Goal: Check status: Verify the current state of an ongoing process or item

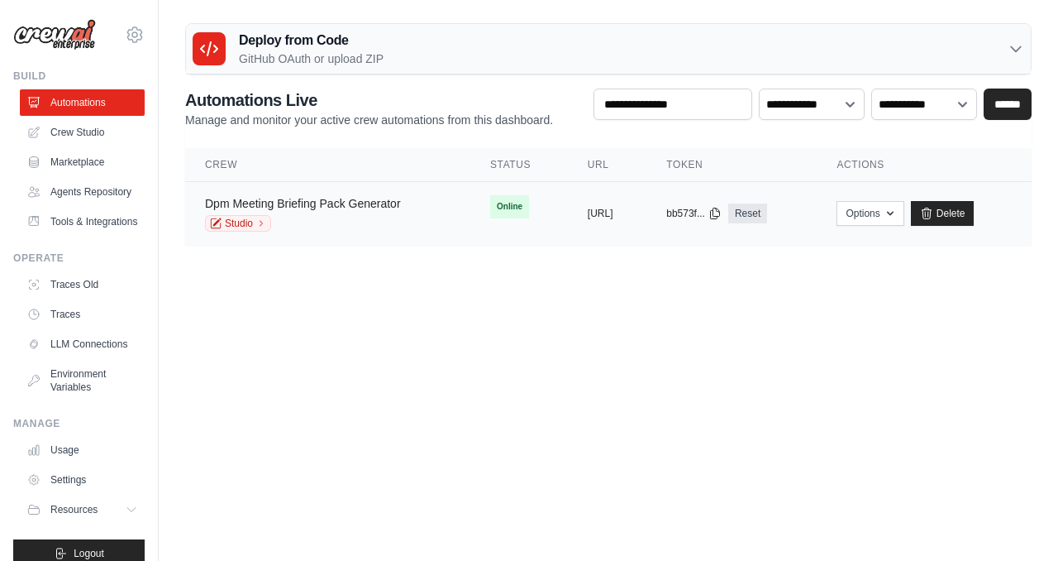
click at [331, 208] on link "Dpm Meeting Briefing Pack Generator" at bounding box center [303, 203] width 196 height 13
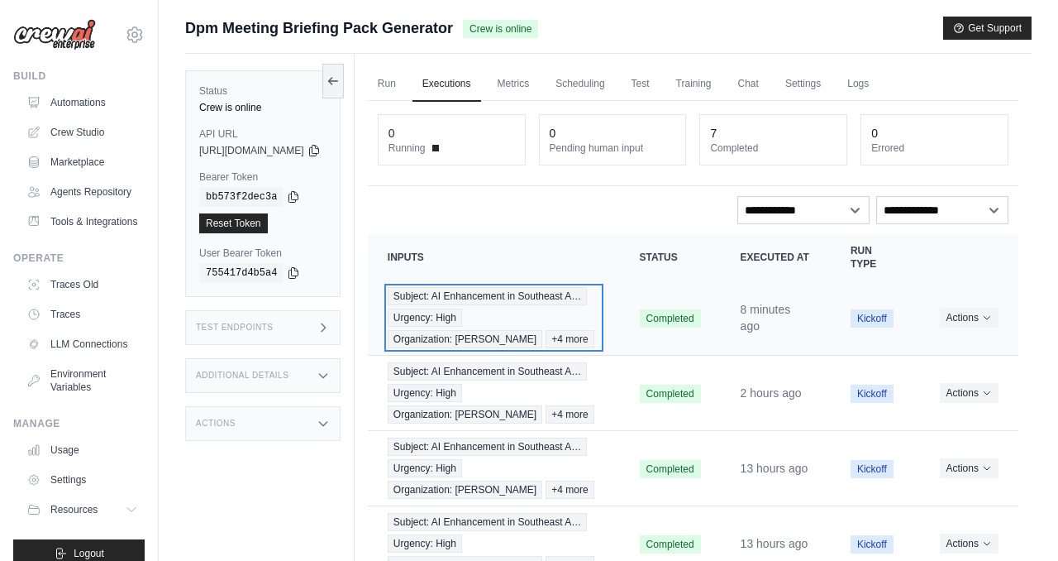
click at [508, 298] on span "Subject: AI Enhancement in Southeast A…" at bounding box center [487, 296] width 199 height 18
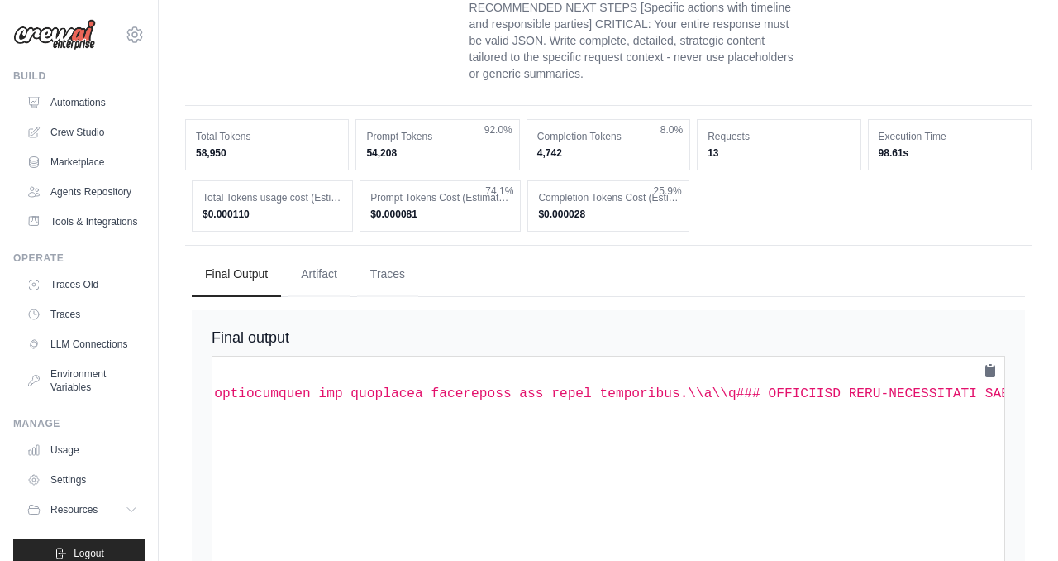
scroll to position [0, 28078]
click at [86, 129] on link "Crew Studio" at bounding box center [83, 132] width 125 height 26
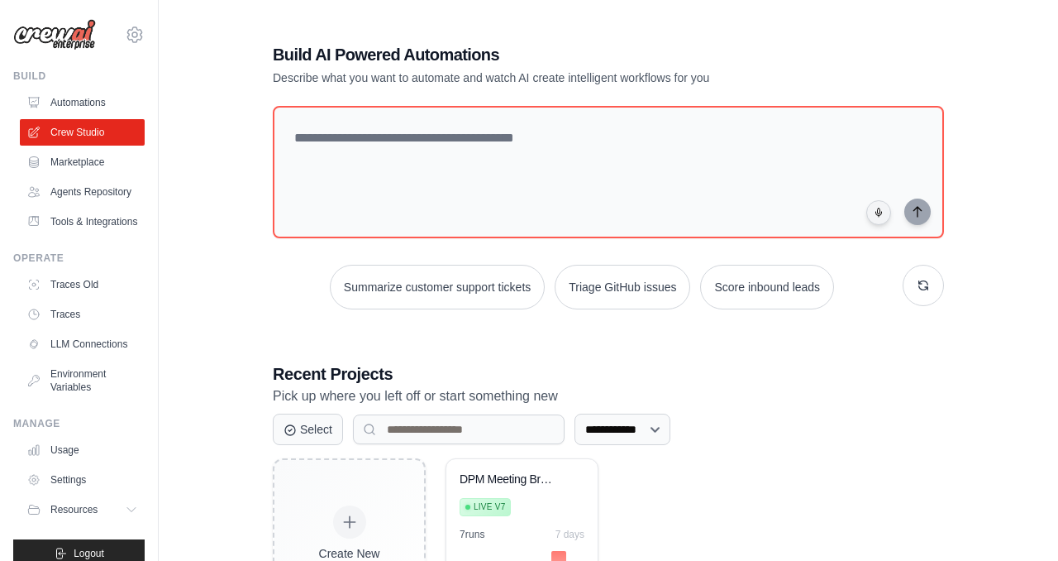
scroll to position [105, 0]
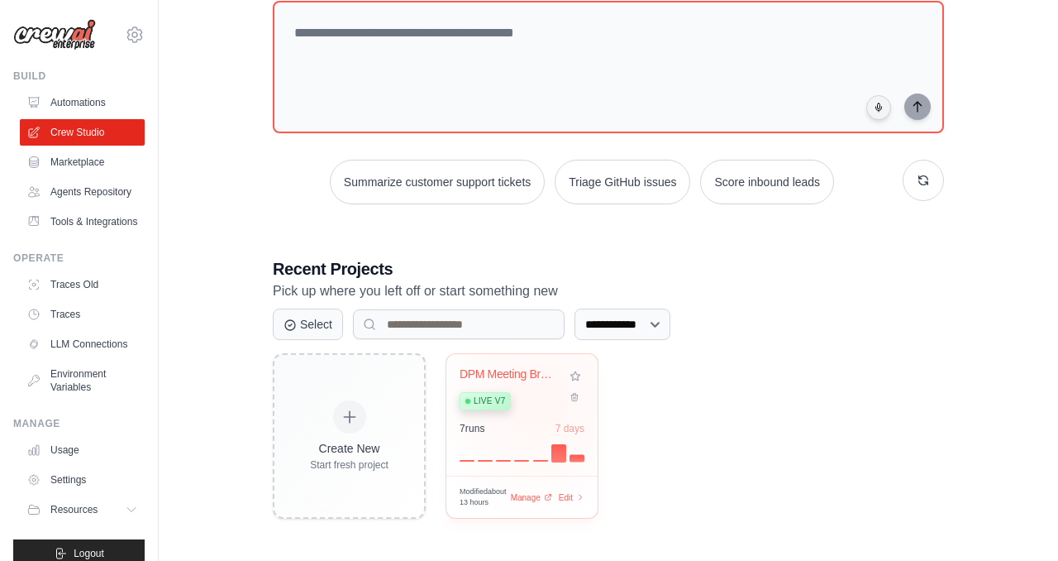
click at [545, 398] on div "Live v7" at bounding box center [510, 400] width 100 height 22
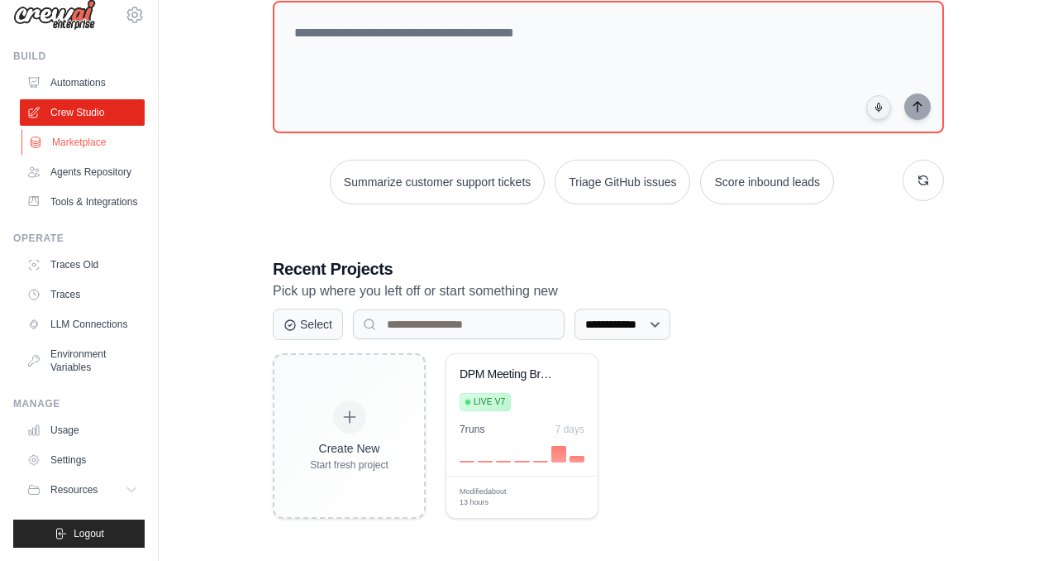
scroll to position [0, 0]
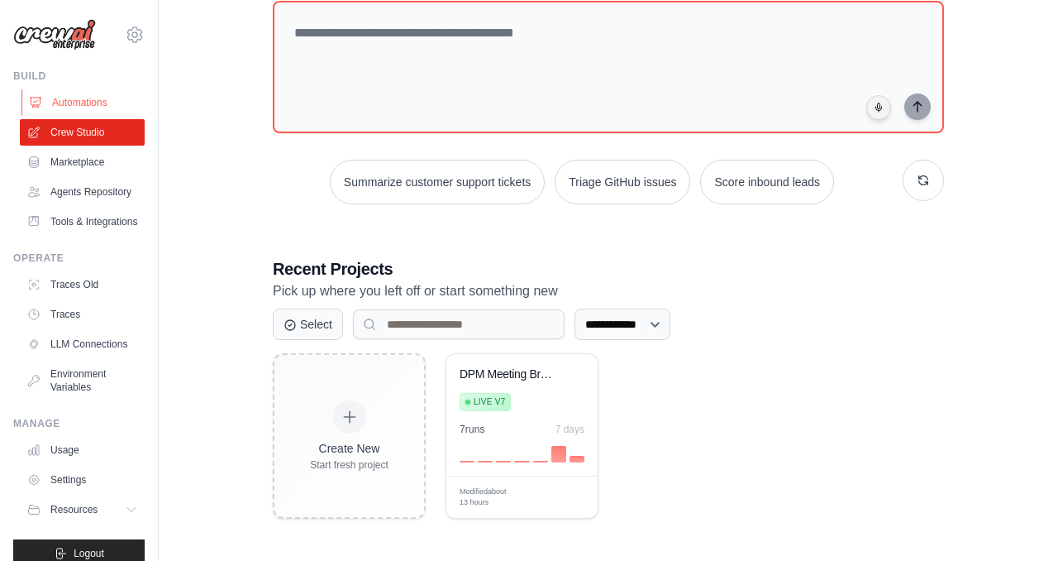
click at [95, 106] on link "Automations" at bounding box center [83, 102] width 125 height 26
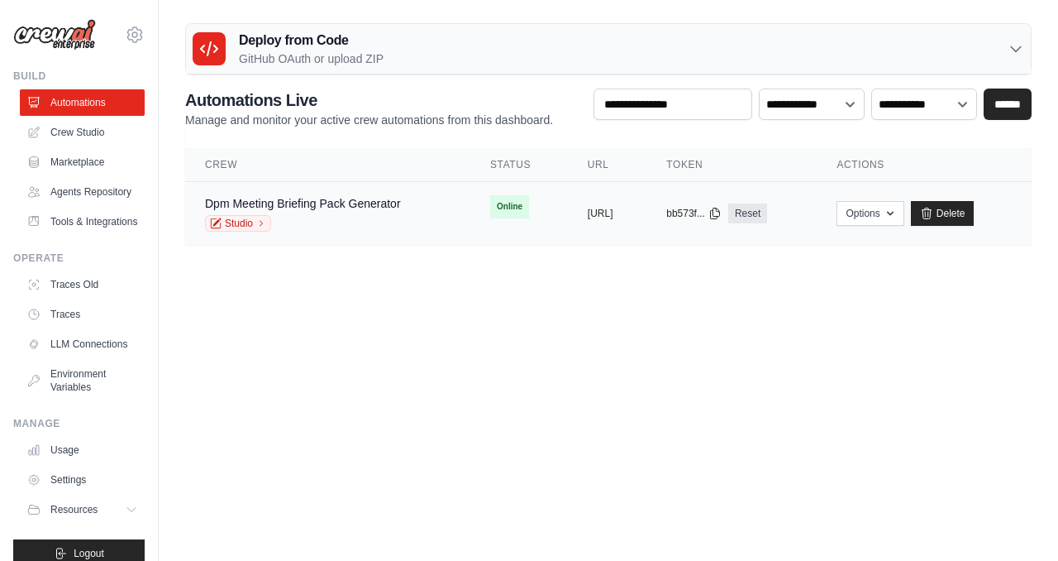
click at [352, 218] on div "Studio" at bounding box center [303, 223] width 196 height 17
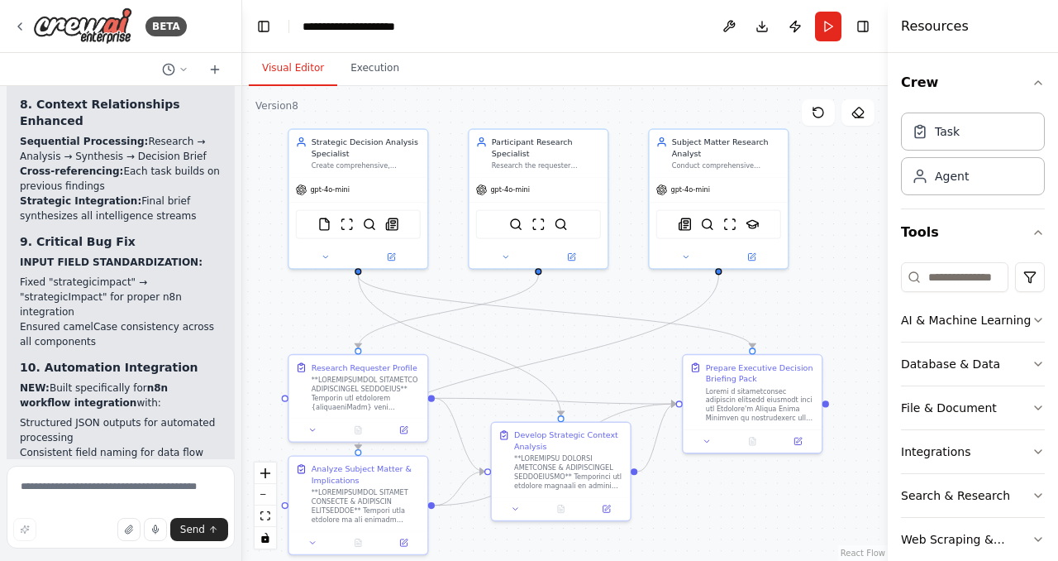
drag, startPoint x: 598, startPoint y: 147, endPoint x: 493, endPoint y: 67, distance: 132.1
click at [494, 67] on div "Visual Editor Execution Version 8 Show Tools Hide Agents .deletable-edge-delete…" at bounding box center [565, 307] width 646 height 508
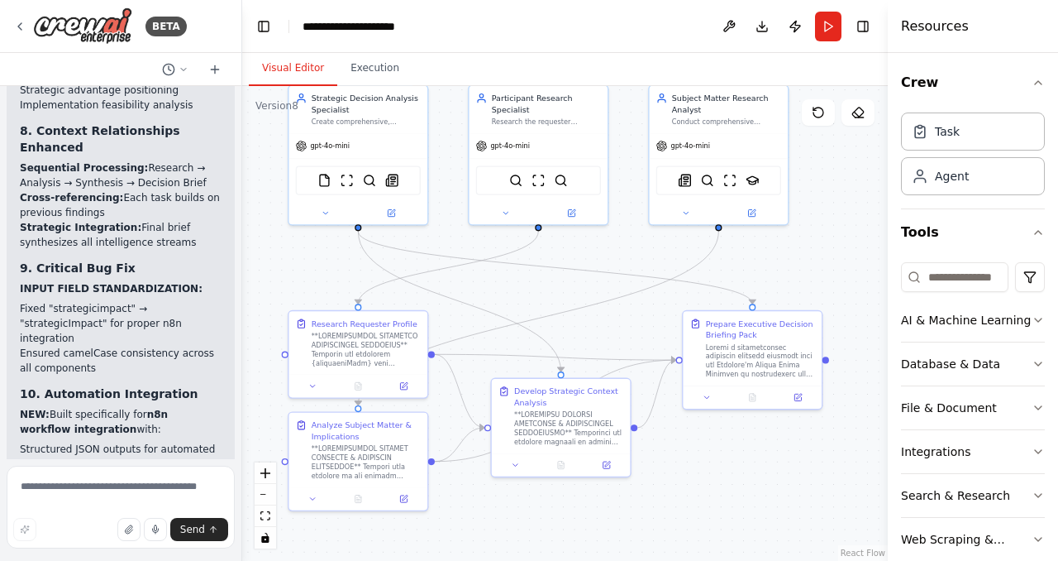
scroll to position [35859, 0]
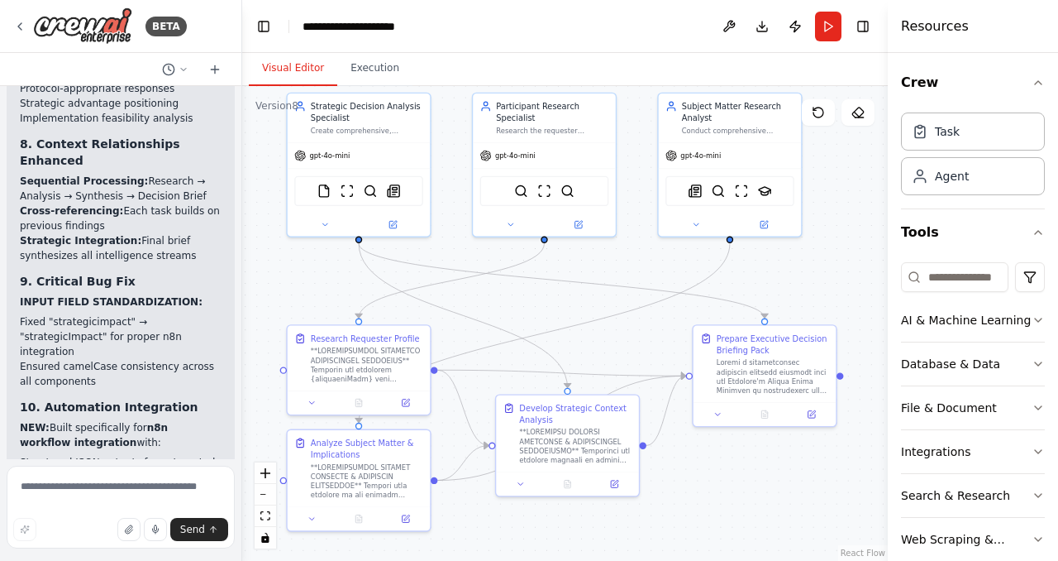
drag, startPoint x: 451, startPoint y: 165, endPoint x: 451, endPoint y: 175, distance: 10.7
click at [451, 175] on div ".deletable-edge-delete-btn { width: 20px; height: 20px; border: 0px solid #ffff…" at bounding box center [565, 323] width 646 height 475
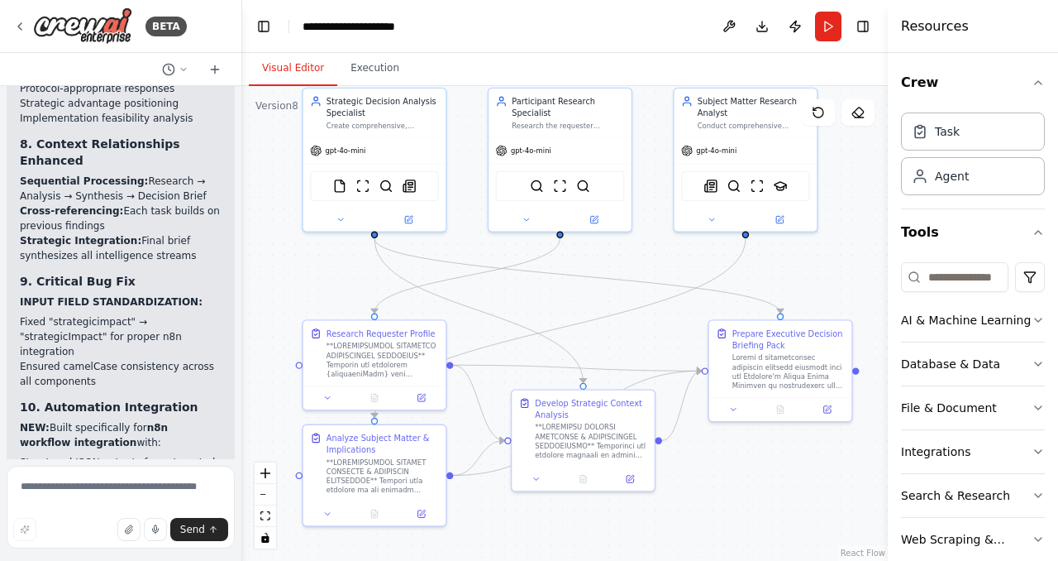
drag, startPoint x: 632, startPoint y: 265, endPoint x: 651, endPoint y: 258, distance: 19.4
click at [651, 258] on div ".deletable-edge-delete-btn { width: 20px; height: 20px; border: 0px solid #ffff…" at bounding box center [565, 323] width 646 height 475
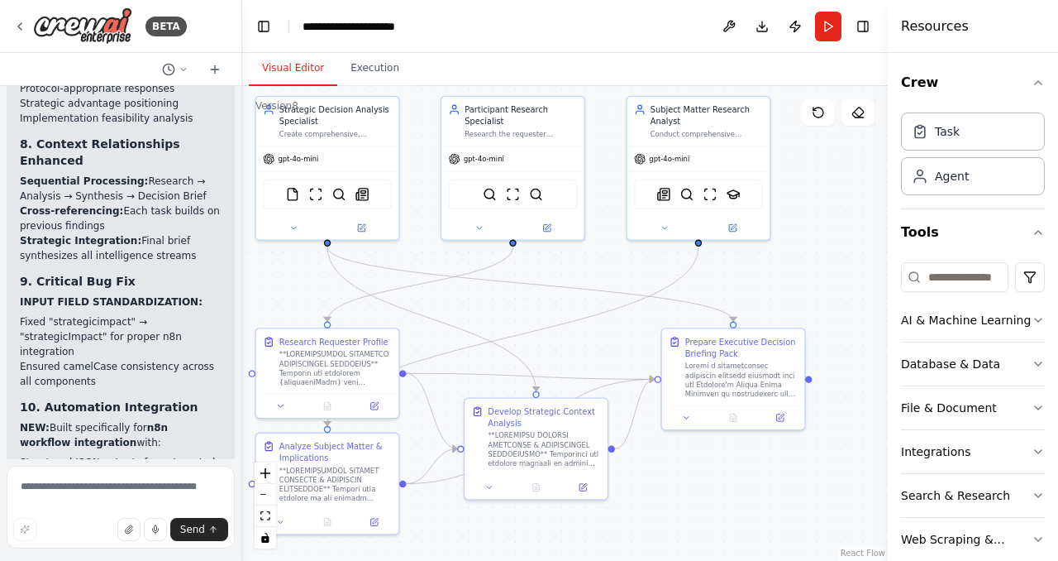
drag, startPoint x: 676, startPoint y: 341, endPoint x: 627, endPoint y: 351, distance: 50.6
click at [627, 351] on div ".deletable-edge-delete-btn { width: 20px; height: 20px; border: 0px solid #ffff…" at bounding box center [565, 323] width 646 height 475
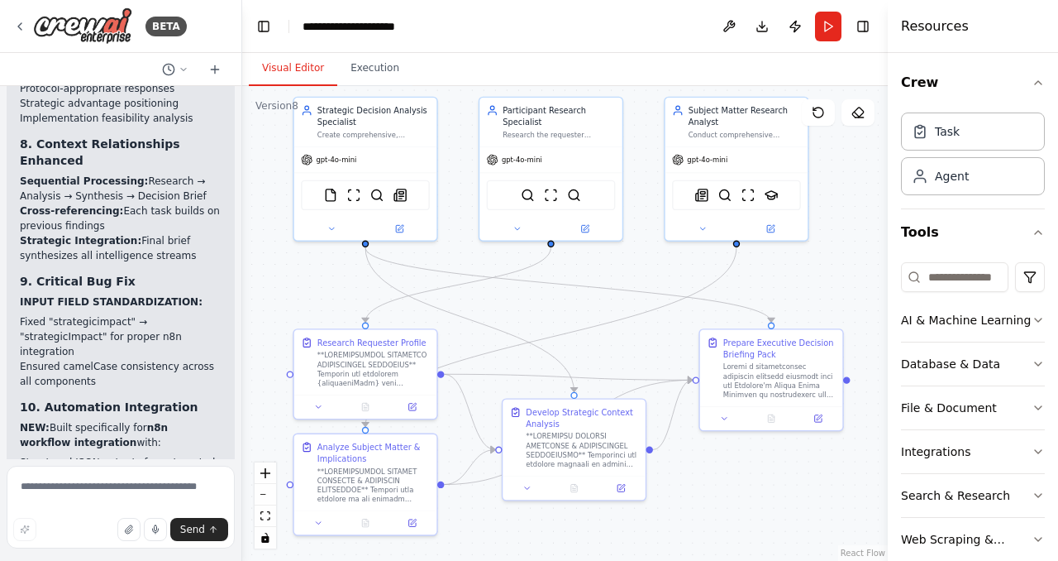
drag, startPoint x: 637, startPoint y: 349, endPoint x: 671, endPoint y: 348, distance: 33.9
click at [672, 348] on div ".deletable-edge-delete-btn { width: 20px; height: 20px; border: 0px solid #ffff…" at bounding box center [565, 323] width 646 height 475
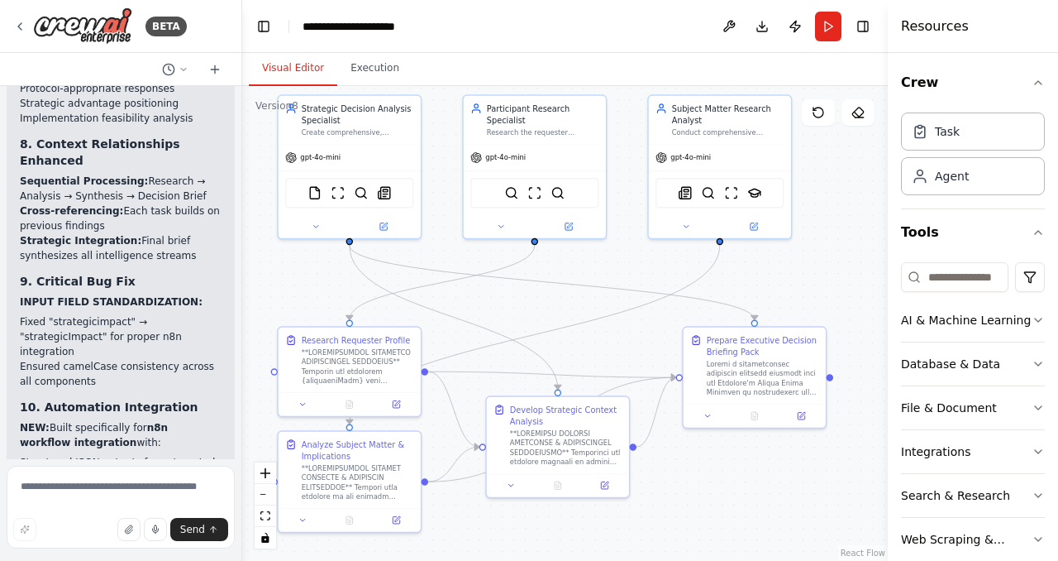
drag, startPoint x: 639, startPoint y: 260, endPoint x: 625, endPoint y: 258, distance: 14.3
click at [625, 258] on div ".deletable-edge-delete-btn { width: 20px; height: 20px; border: 0px solid #ffff…" at bounding box center [565, 323] width 646 height 475
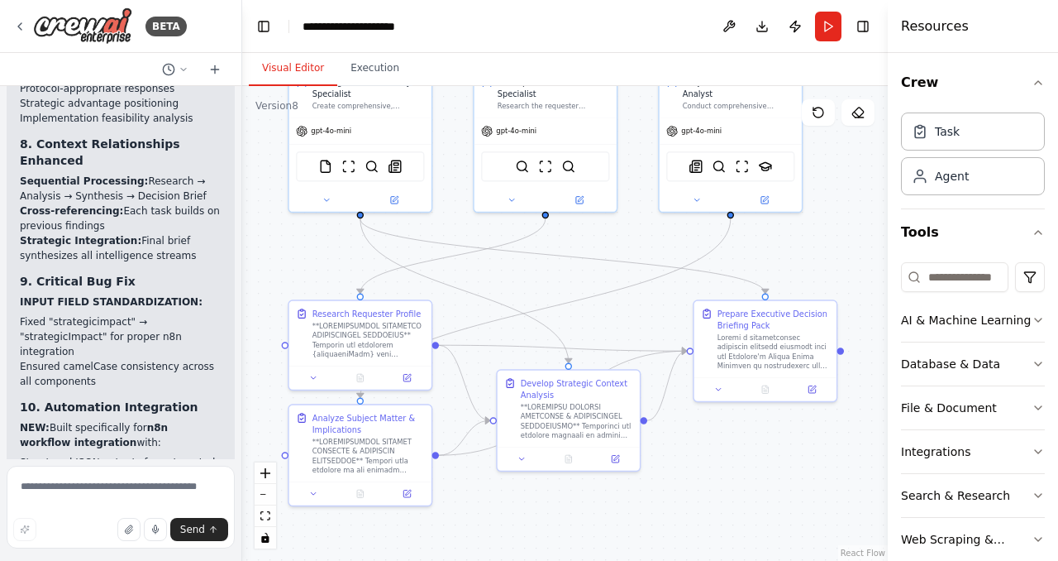
drag, startPoint x: 551, startPoint y: 303, endPoint x: 563, endPoint y: 276, distance: 28.9
click at [563, 277] on div ".deletable-edge-delete-btn { width: 20px; height: 20px; border: 0px solid #ffff…" at bounding box center [565, 323] width 646 height 475
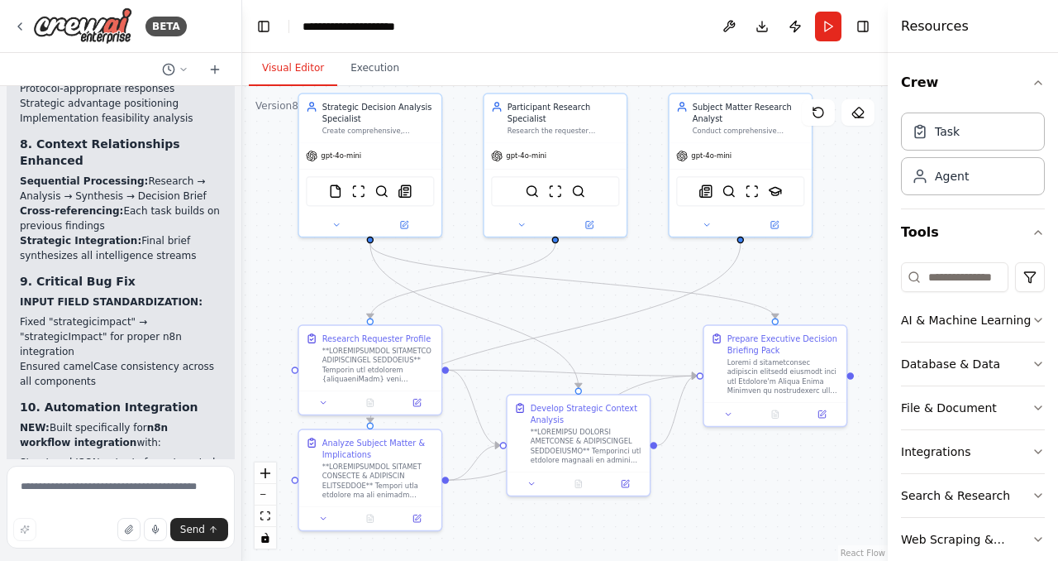
drag, startPoint x: 563, startPoint y: 276, endPoint x: 571, endPoint y: 302, distance: 26.9
click at [571, 302] on div ".deletable-edge-delete-btn { width: 20px; height: 20px; border: 0px solid #ffff…" at bounding box center [565, 323] width 646 height 475
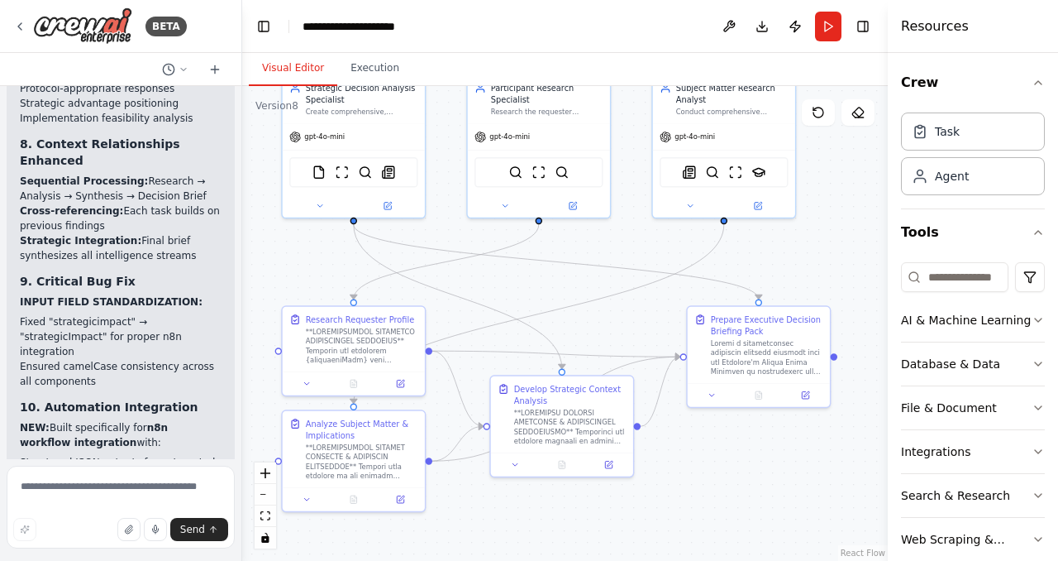
drag, startPoint x: 524, startPoint y: 298, endPoint x: 509, endPoint y: 279, distance: 24.1
click at [509, 279] on div ".deletable-edge-delete-btn { width: 20px; height: 20px; border: 0px solid #ffff…" at bounding box center [565, 323] width 646 height 475
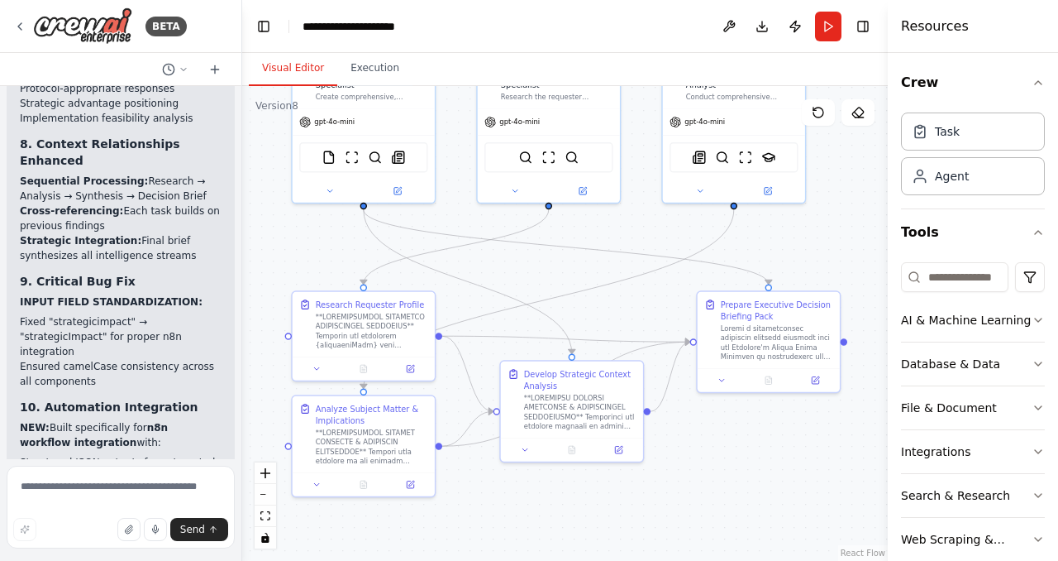
drag, startPoint x: 546, startPoint y: 293, endPoint x: 556, endPoint y: 278, distance: 17.9
click at [556, 278] on div ".deletable-edge-delete-btn { width: 20px; height: 20px; border: 0px solid #ffff…" at bounding box center [565, 323] width 646 height 475
click at [24, 21] on icon at bounding box center [19, 26] width 13 height 13
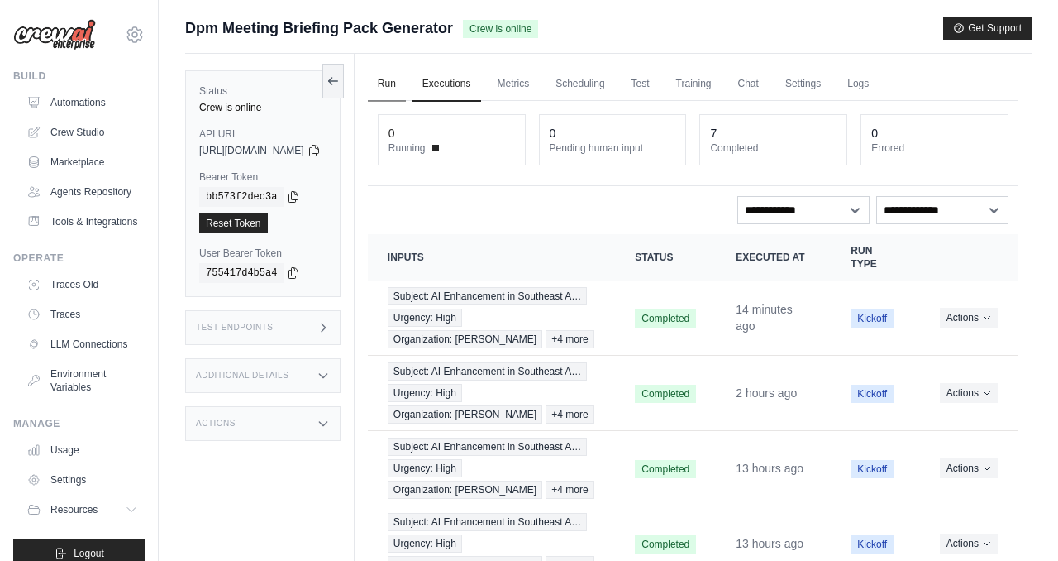
click at [406, 76] on link "Run" at bounding box center [387, 84] width 38 height 35
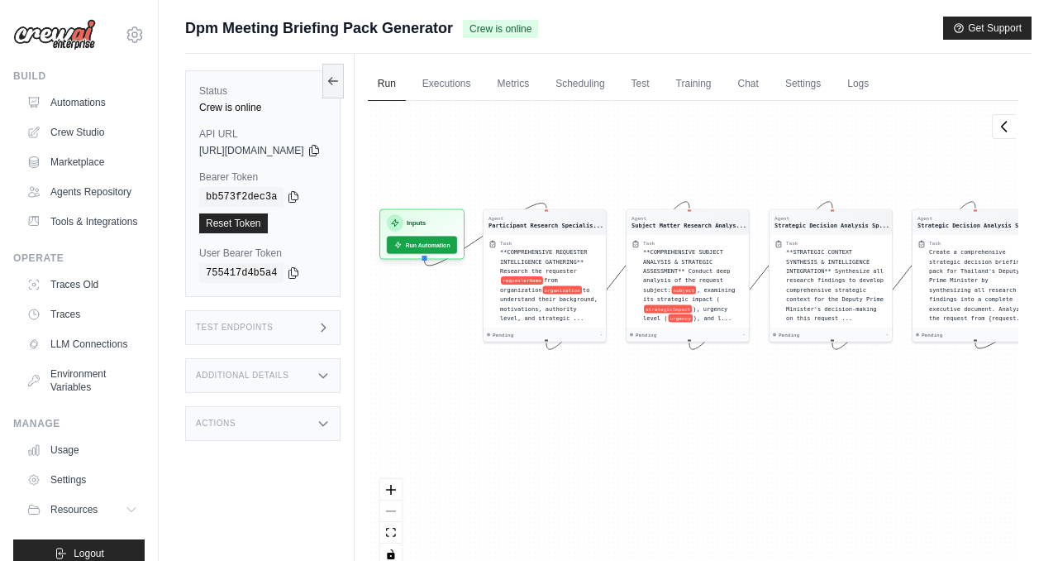
drag, startPoint x: 537, startPoint y: 188, endPoint x: 226, endPoint y: 107, distance: 322.2
click at [232, 106] on div "Status Crew is online API URL copied https://dpm-meeting-briefing-pack-generato…" at bounding box center [608, 334] width 847 height 561
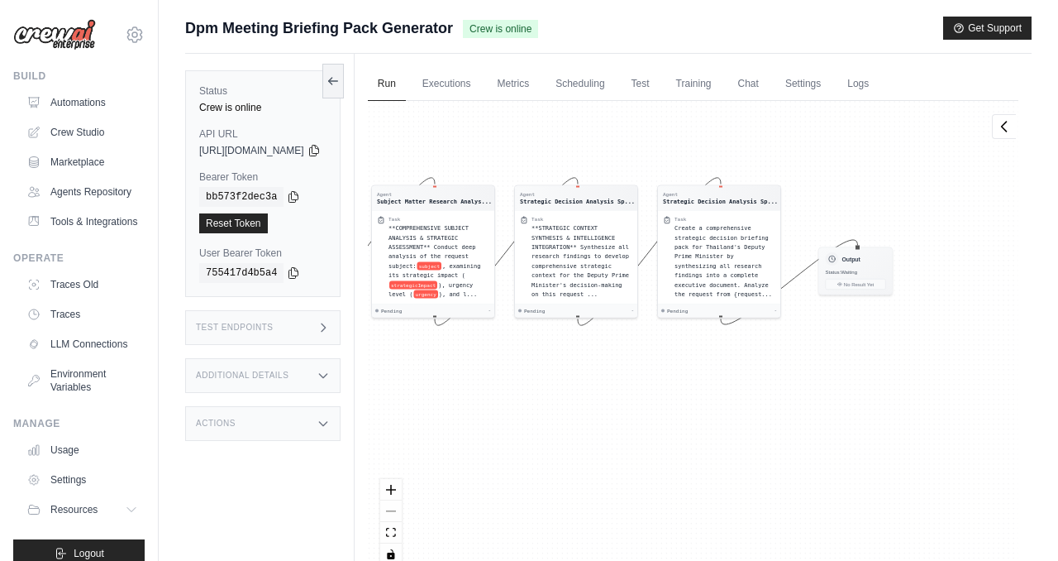
drag, startPoint x: 571, startPoint y: 409, endPoint x: 725, endPoint y: 400, distance: 154.0
click at [725, 400] on div "Agent Participant Research Specialis... Task **COMPREHENSIVE REQUESTER INTELLIG…" at bounding box center [693, 339] width 651 height 476
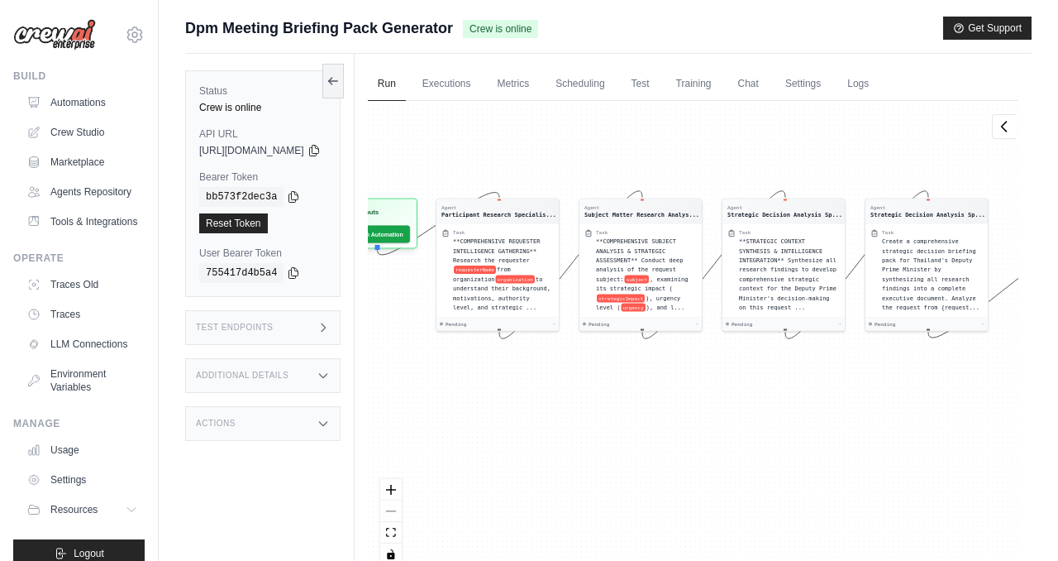
drag, startPoint x: 627, startPoint y: 410, endPoint x: 806, endPoint y: 424, distance: 180.0
click at [816, 427] on div "Agent Participant Research Specialis... Task **COMPREHENSIVE REQUESTER INTELLIG…" at bounding box center [693, 339] width 651 height 476
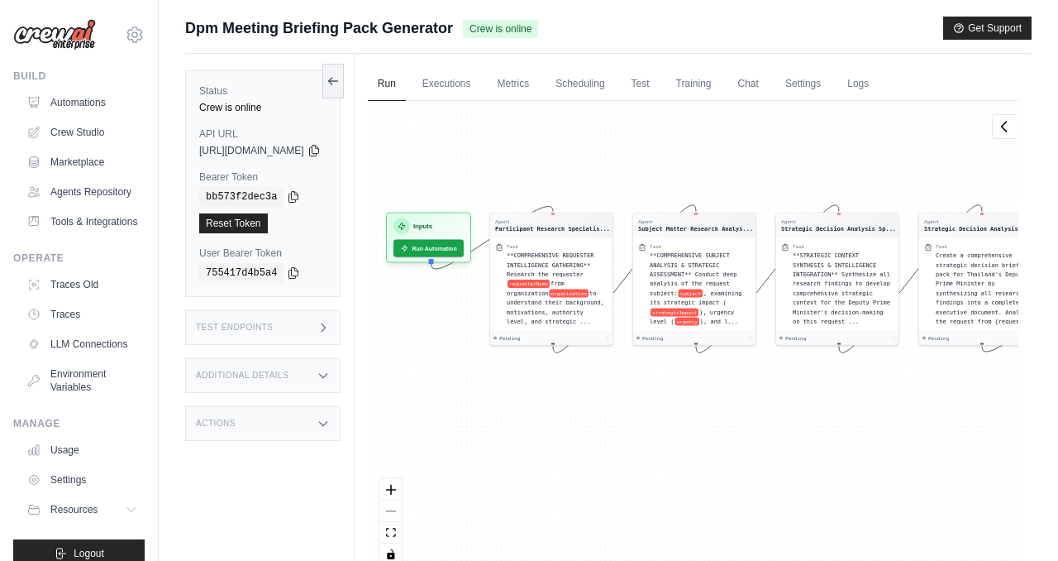
drag, startPoint x: 642, startPoint y: 400, endPoint x: 699, endPoint y: 413, distance: 58.6
click at [699, 414] on div "Agent Participant Research Specialis... Task **COMPREHENSIVE REQUESTER INTELLIG…" at bounding box center [693, 339] width 651 height 476
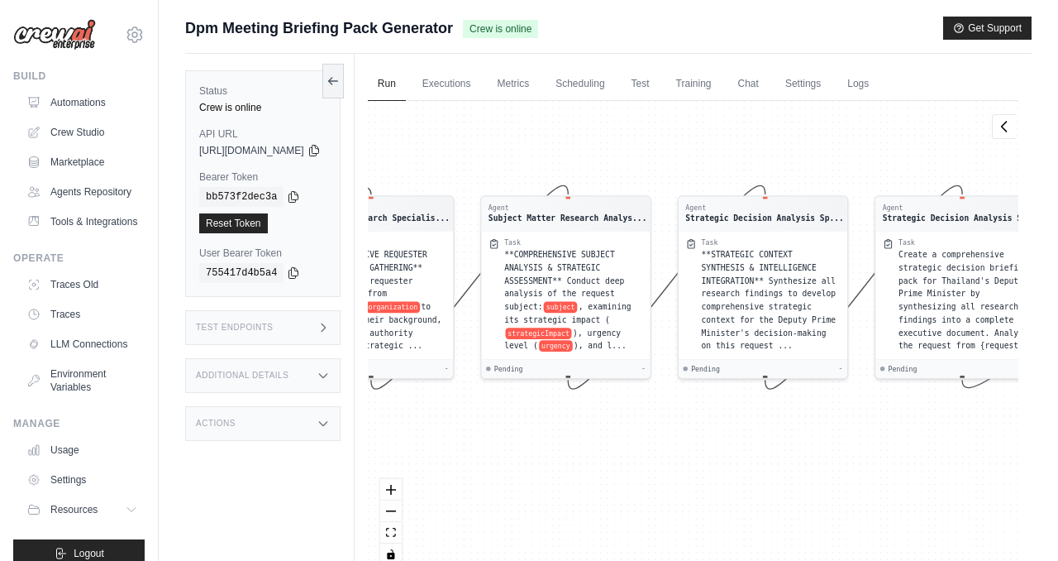
drag, startPoint x: 658, startPoint y: 456, endPoint x: 475, endPoint y: 451, distance: 183.6
click at [475, 451] on div "Agent Participant Research Specialis... Task **COMPREHENSIVE REQUESTER INTELLIG…" at bounding box center [693, 339] width 651 height 476
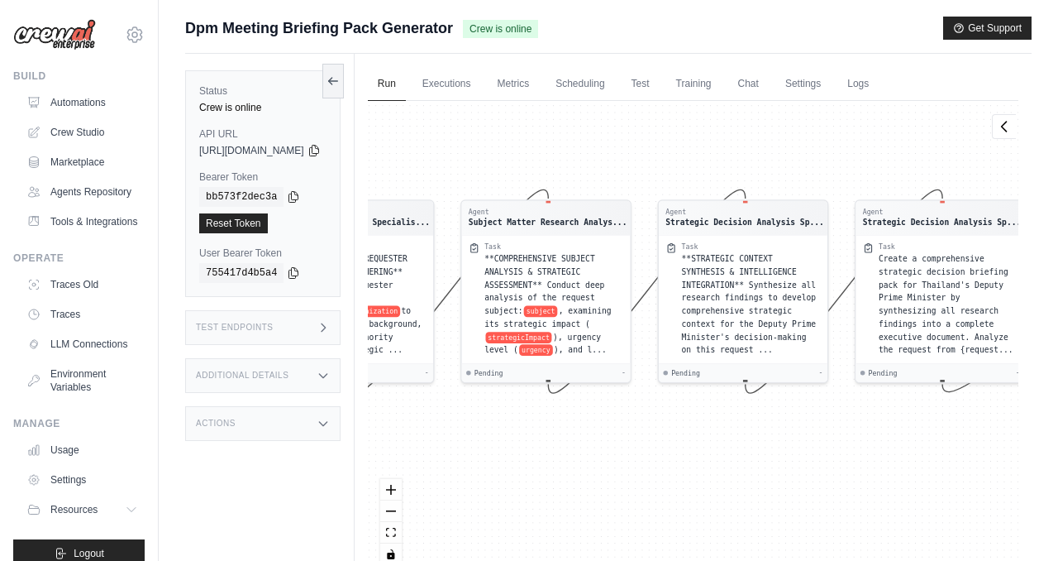
drag, startPoint x: 538, startPoint y: 443, endPoint x: 518, endPoint y: 447, distance: 20.3
click at [518, 447] on div "Agent Participant Research Specialis... Task **COMPREHENSIVE REQUESTER INTELLIG…" at bounding box center [693, 339] width 651 height 476
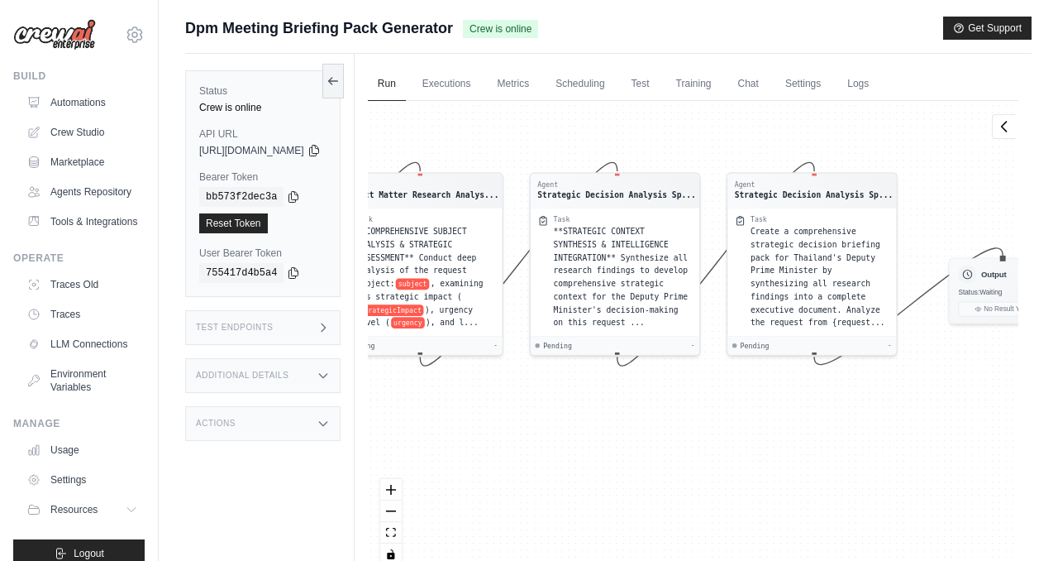
drag, startPoint x: 534, startPoint y: 451, endPoint x: 406, endPoint y: 424, distance: 131.0
click at [406, 424] on div "Agent Participant Research Specialis... Task **COMPREHENSIVE REQUESTER INTELLIG…" at bounding box center [693, 339] width 651 height 476
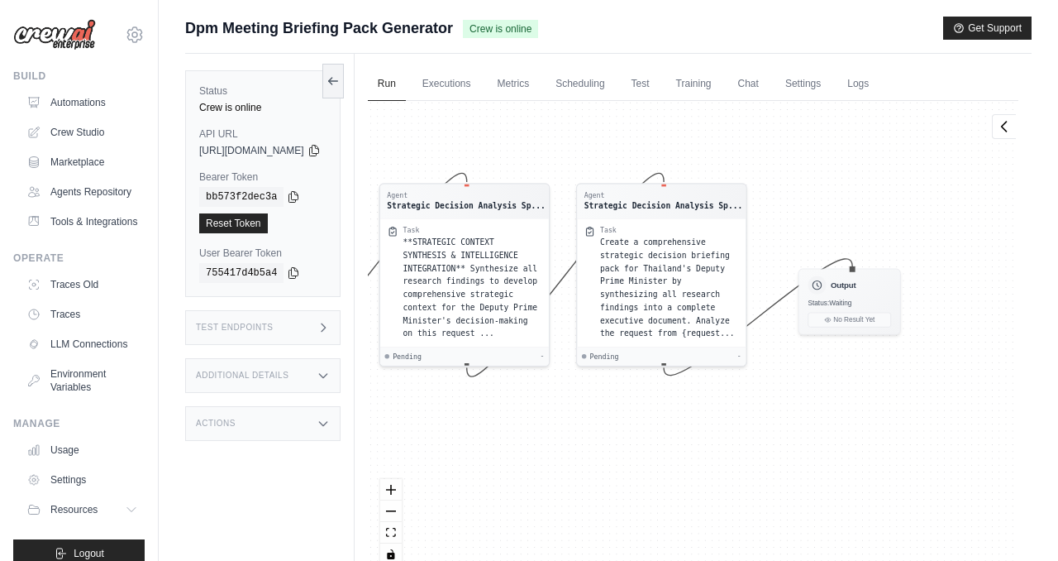
drag, startPoint x: 674, startPoint y: 465, endPoint x: 523, endPoint y: 475, distance: 150.8
click at [523, 475] on div "Agent Participant Research Specialis... Task **COMPREHENSIVE REQUESTER INTELLIG…" at bounding box center [693, 339] width 651 height 476
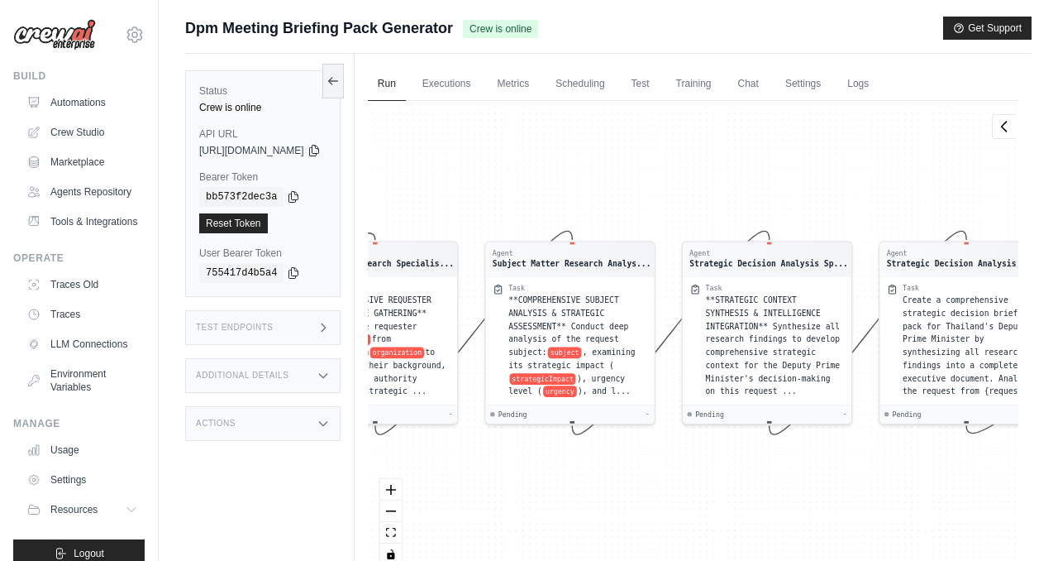
drag, startPoint x: 577, startPoint y: 441, endPoint x: 926, endPoint y: 503, distance: 354.5
click at [926, 503] on div "Agent Participant Research Specialis... Task **COMPREHENSIVE REQUESTER INTELLIG…" at bounding box center [693, 339] width 651 height 476
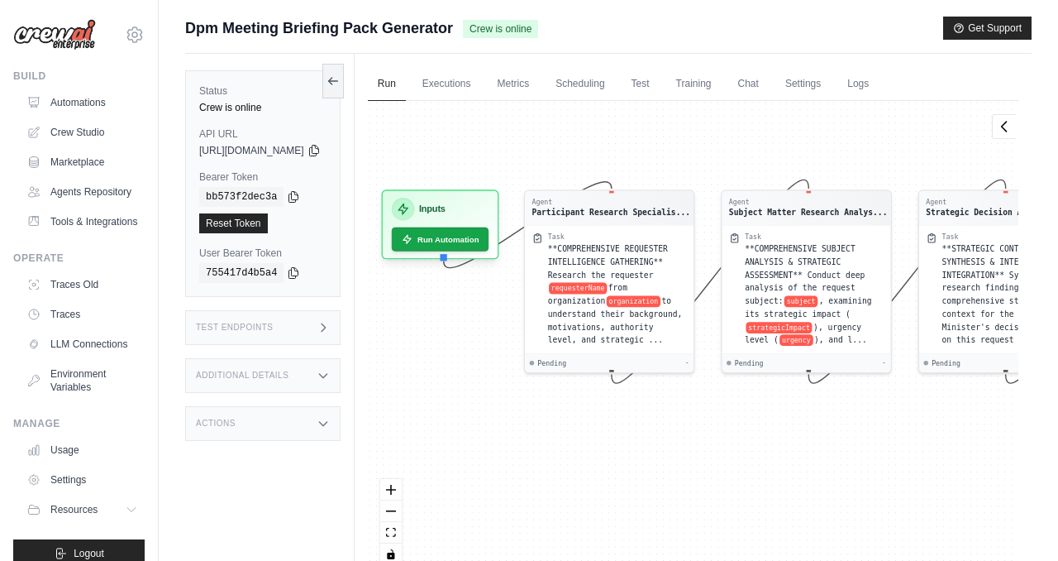
drag, startPoint x: 689, startPoint y: 490, endPoint x: 879, endPoint y: 434, distance: 198.3
click at [879, 434] on div "Agent Participant Research Specialis... Task **COMPREHENSIVE REQUESTER INTELLIG…" at bounding box center [693, 339] width 651 height 476
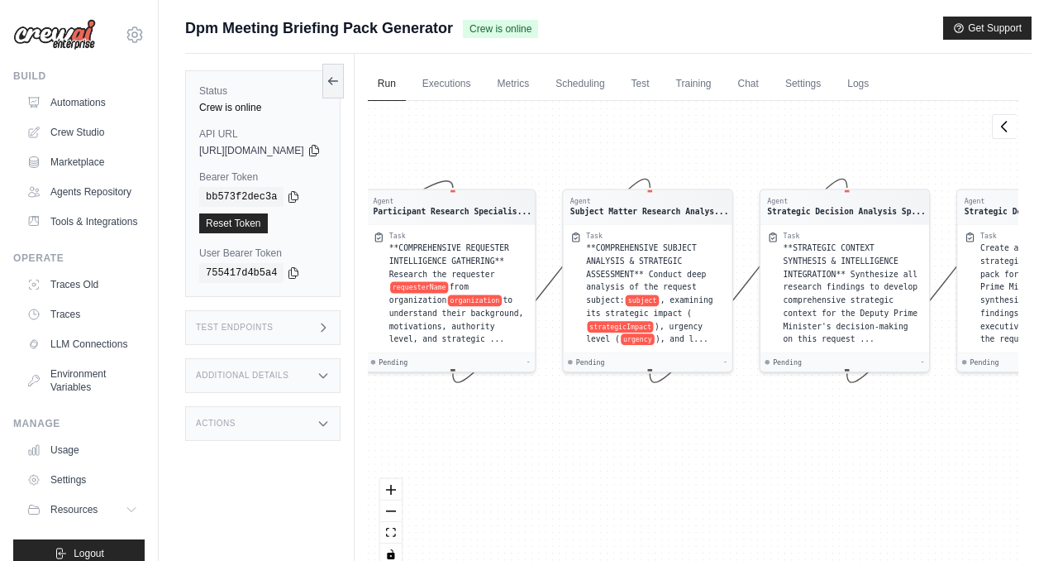
drag, startPoint x: 798, startPoint y: 139, endPoint x: 638, endPoint y: 135, distance: 159.6
click at [638, 136] on div "Agent Participant Research Specialis... Task **COMPREHENSIVE REQUESTER INTELLIG…" at bounding box center [693, 339] width 651 height 476
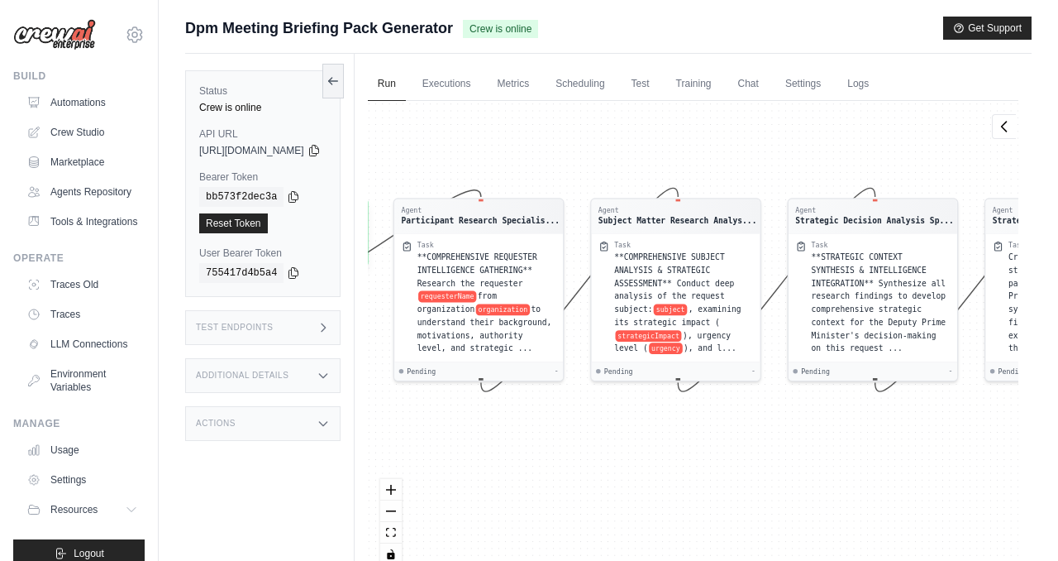
drag, startPoint x: 638, startPoint y: 135, endPoint x: 671, endPoint y: 156, distance: 39.4
click at [675, 157] on div "Agent Participant Research Specialis... Task **COMPREHENSIVE REQUESTER INTELLIG…" at bounding box center [693, 339] width 651 height 476
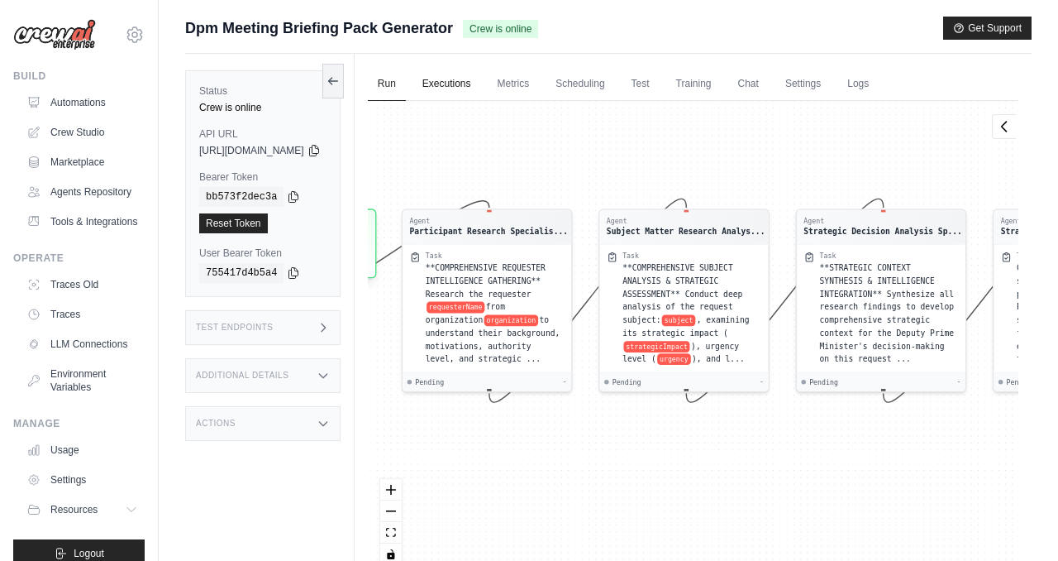
click at [481, 86] on link "Executions" at bounding box center [447, 84] width 69 height 35
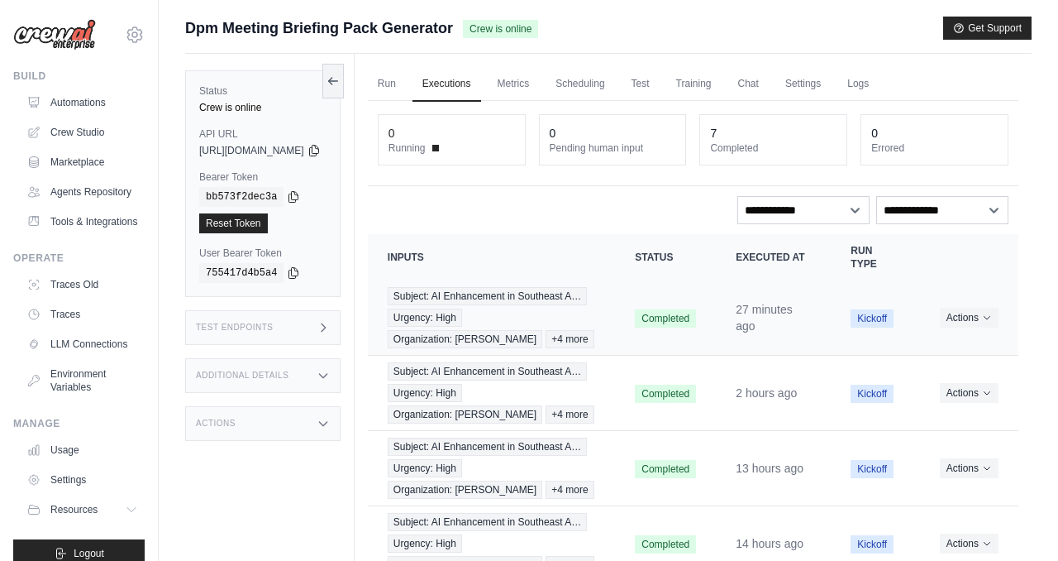
click at [660, 298] on td "Completed" at bounding box center [665, 317] width 101 height 75
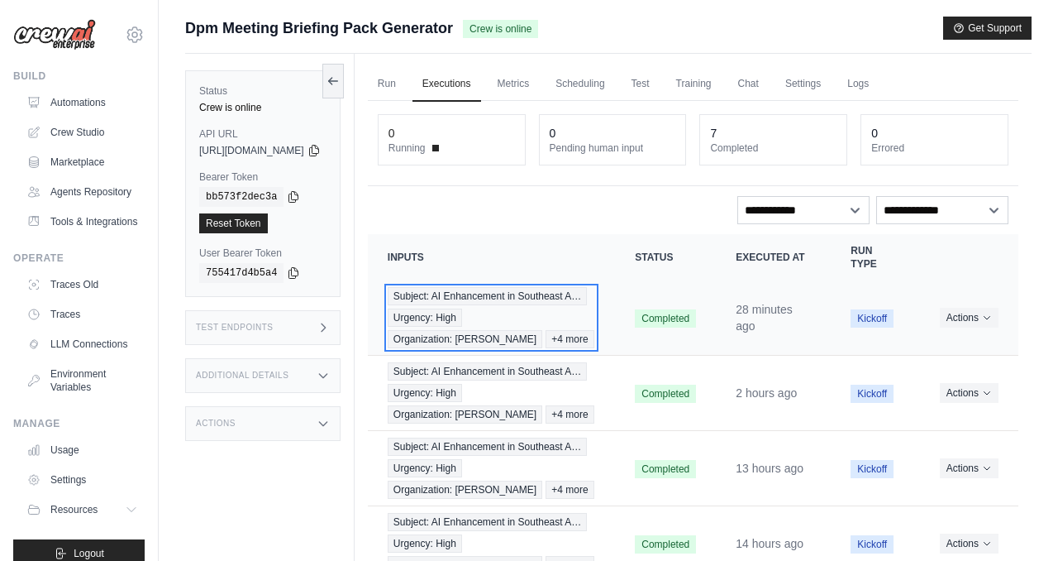
click at [582, 289] on span "Subject: AI Enhancement in Southeast A…" at bounding box center [487, 296] width 199 height 18
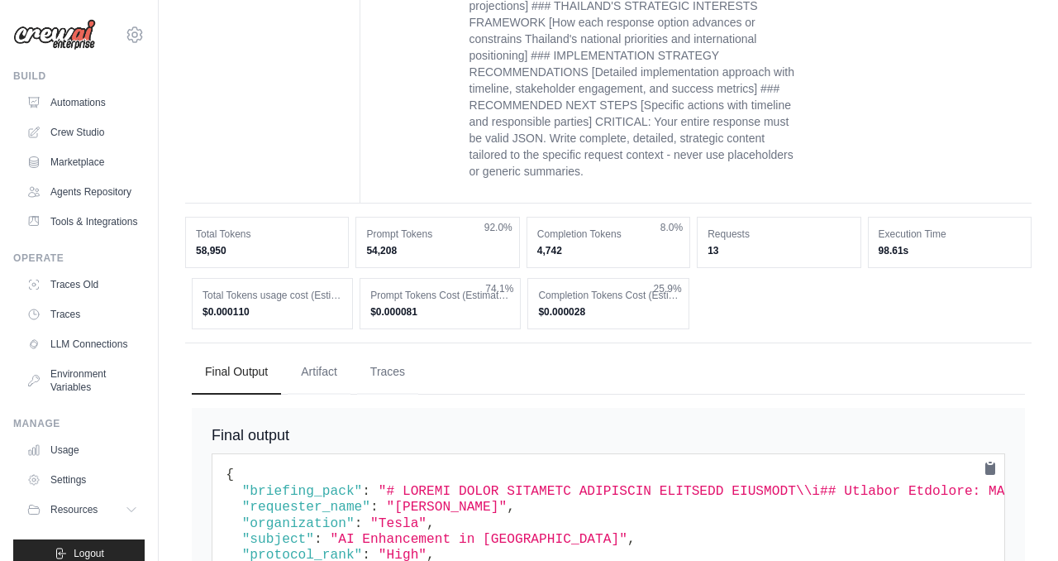
scroll to position [2705, 0]
